Goal: Task Accomplishment & Management: Use online tool/utility

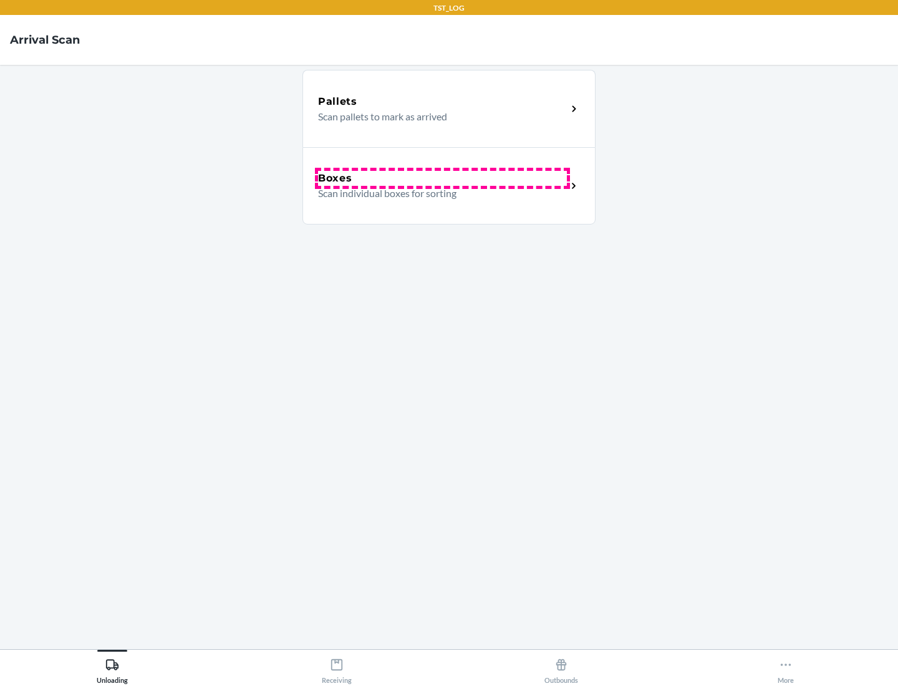
click at [442, 178] on div "Boxes" at bounding box center [442, 178] width 249 height 15
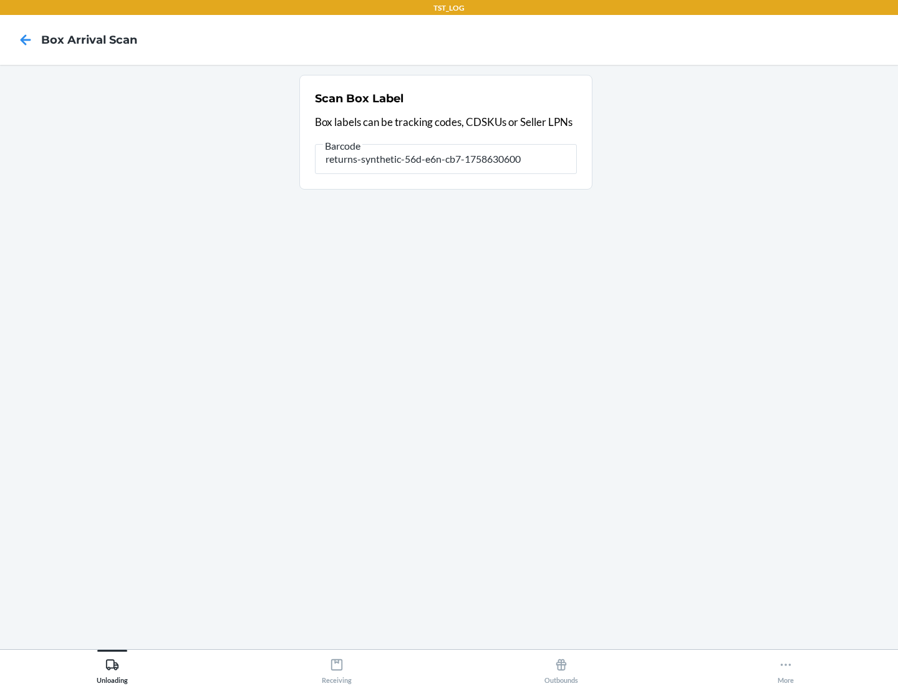
type input "returns-synthetic-56d-e6n-cb7-1758630600"
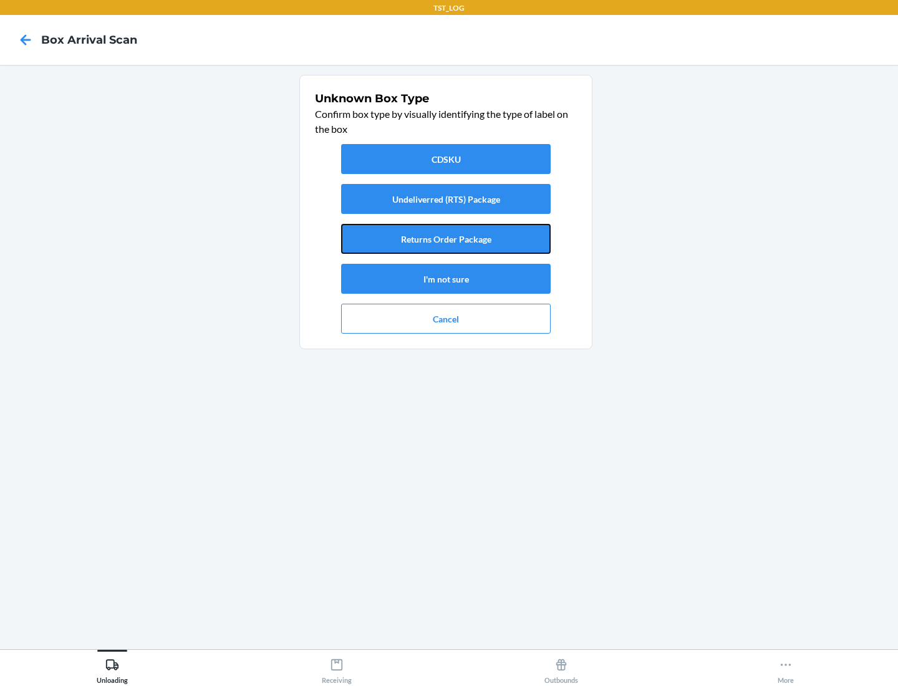
click at [446, 239] on button "Returns Order Package" at bounding box center [445, 239] width 209 height 30
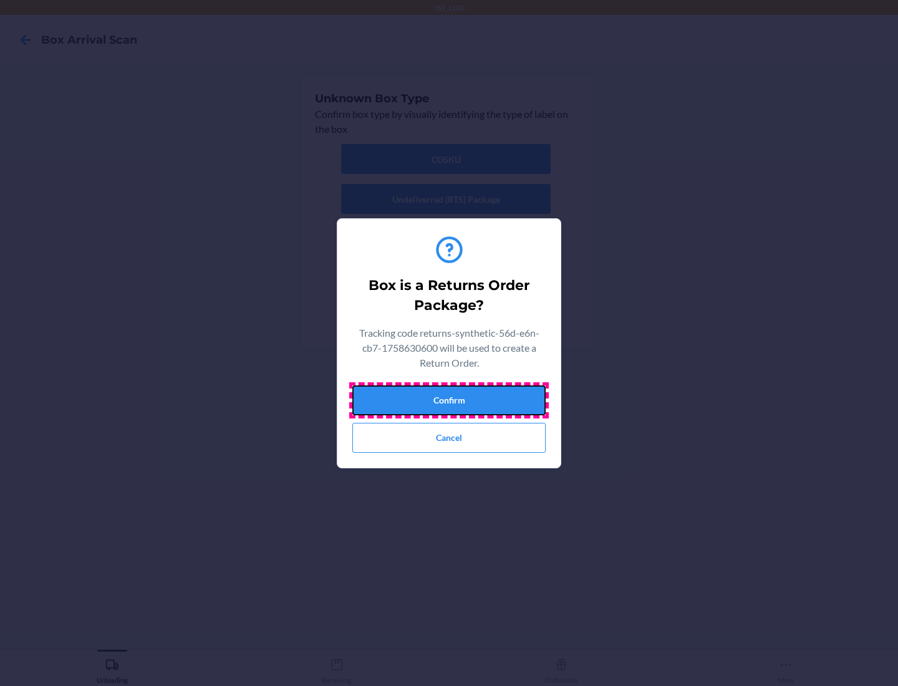
click at [449, 400] on button "Confirm" at bounding box center [448, 400] width 193 height 30
